Goal: Information Seeking & Learning: Learn about a topic

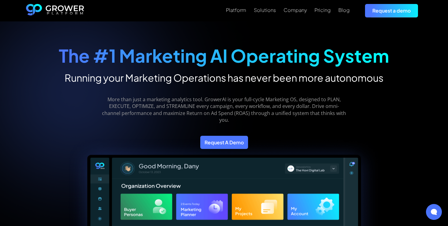
click at [325, 13] on div "Pricing" at bounding box center [323, 10] width 16 height 6
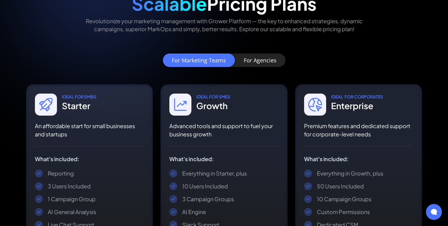
scroll to position [55, 0]
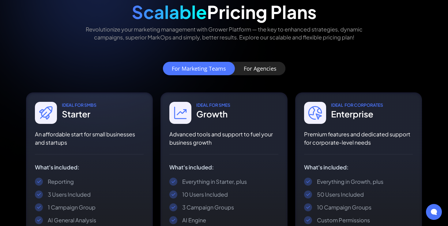
click at [274, 71] on div "For Agencies" at bounding box center [260, 69] width 33 height 6
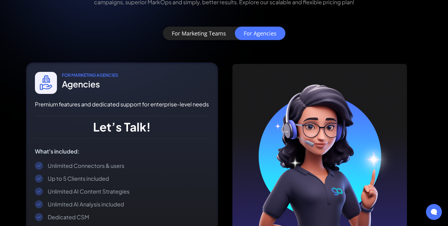
scroll to position [88, 0]
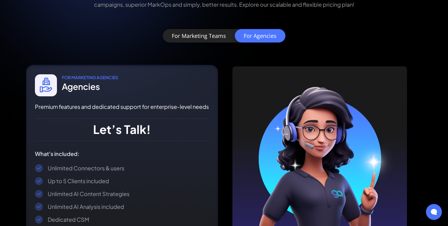
click at [224, 39] on link "For Marketing Teams" at bounding box center [199, 35] width 72 height 13
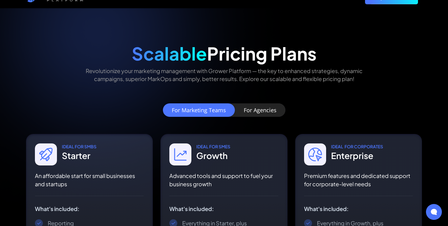
scroll to position [0, 0]
